Goal: Information Seeking & Learning: Learn about a topic

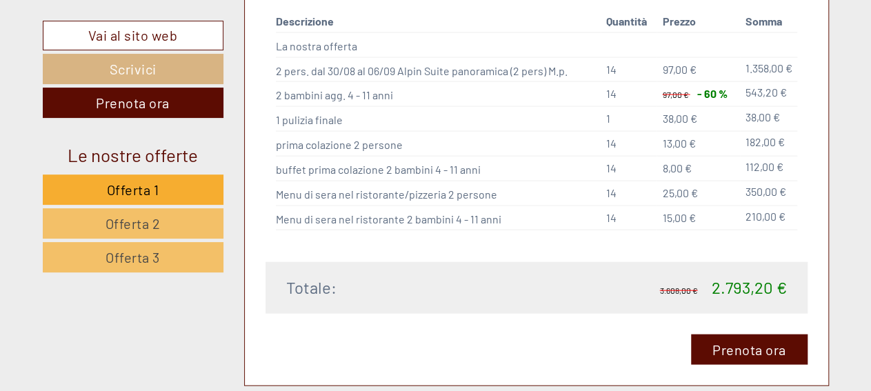
scroll to position [1468, 0]
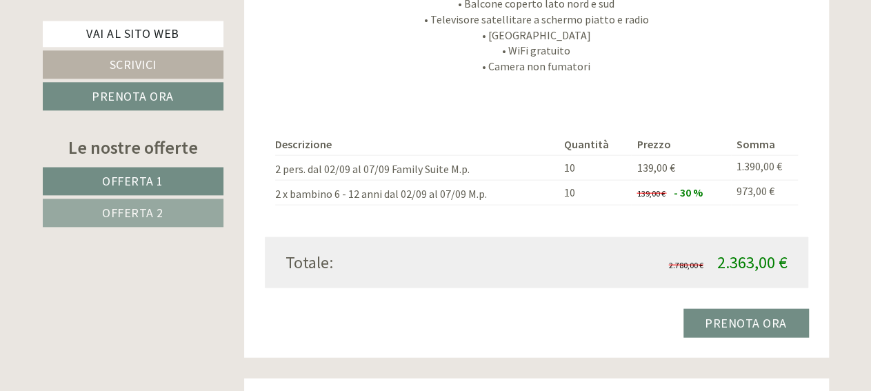
scroll to position [1468, 0]
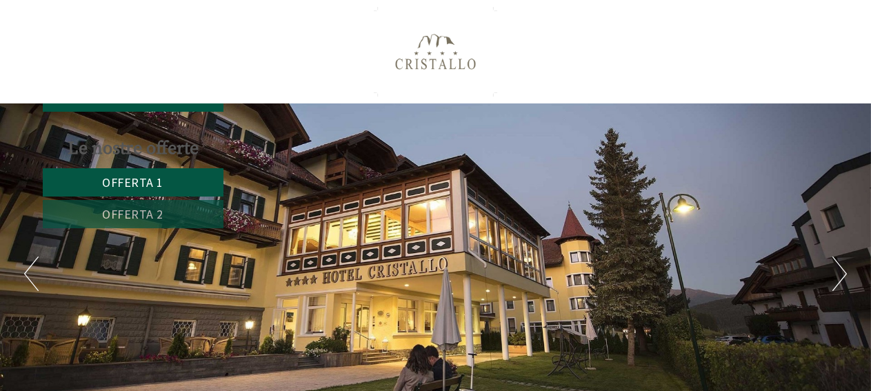
scroll to position [734, 0]
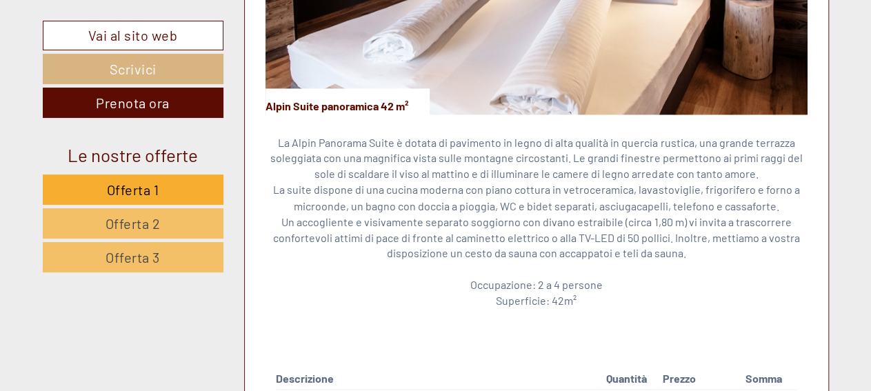
scroll to position [1468, 0]
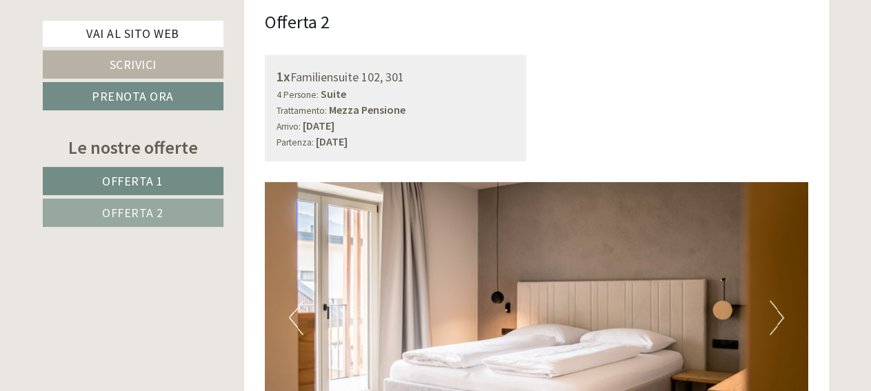
scroll to position [2203, 0]
